Goal: Complete application form

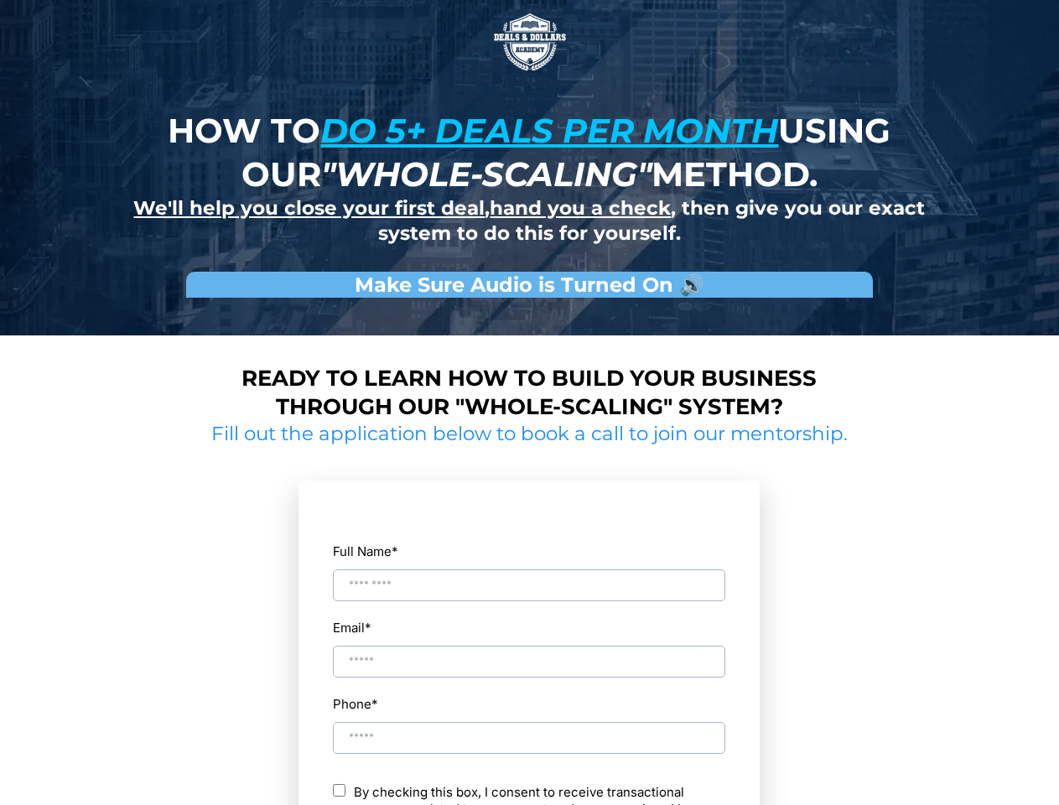
click at [530, 42] on img at bounding box center [530, 42] width 84 height 84
click at [529, 570] on input "Full Name *" at bounding box center [529, 585] width 392 height 32
click at [529, 646] on div "Email *" at bounding box center [529, 646] width 394 height 63
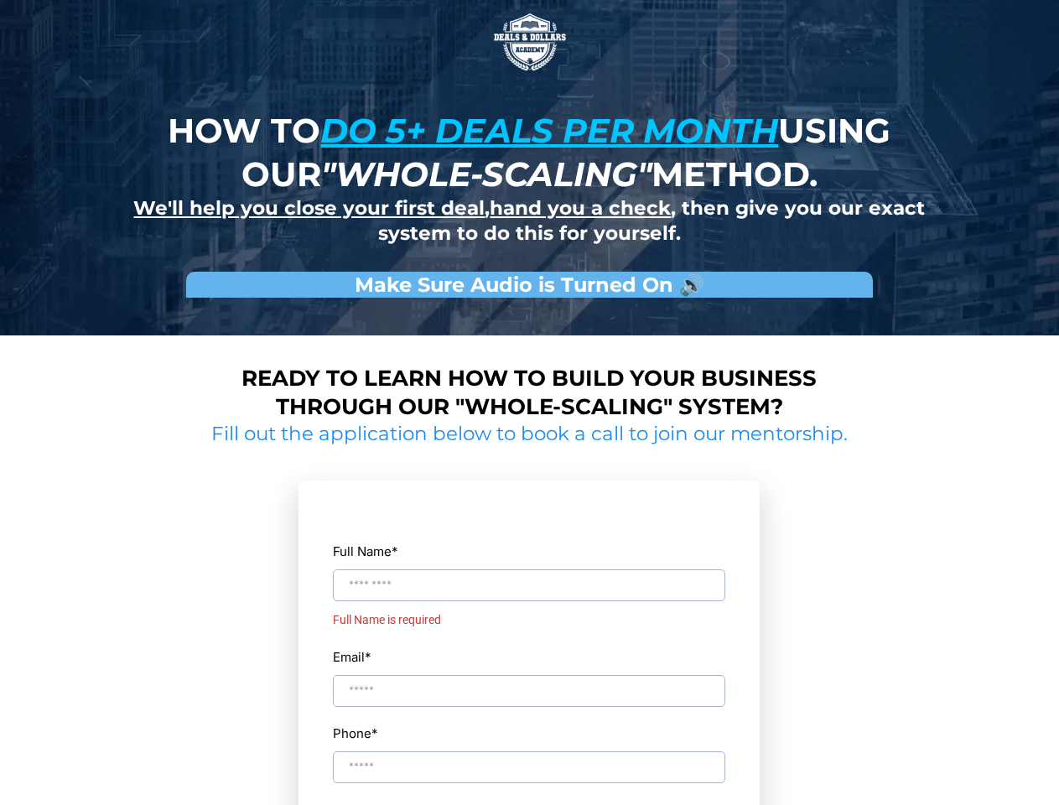
click at [529, 723] on div "Full Name * Full Name is required Email * Phone * ch By checking this box, I co…" at bounding box center [529, 752] width 394 height 506
click at [529, 794] on input "Phone *" at bounding box center [529, 797] width 392 height 32
